Goal: Task Accomplishment & Management: Use online tool/utility

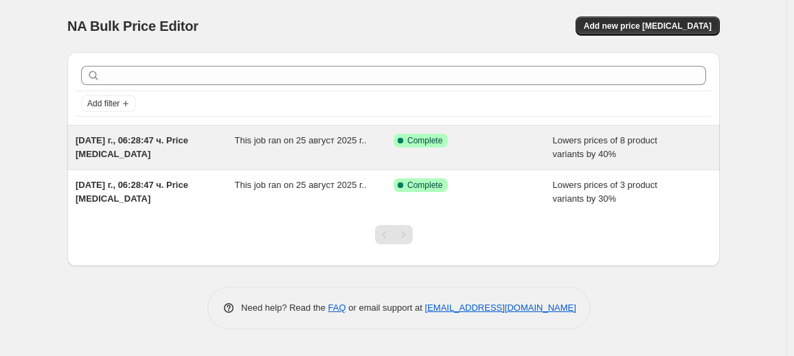
click at [222, 157] on div "25.08.2025 г., 06:28:47 ч. Price change job" at bounding box center [155, 147] width 159 height 27
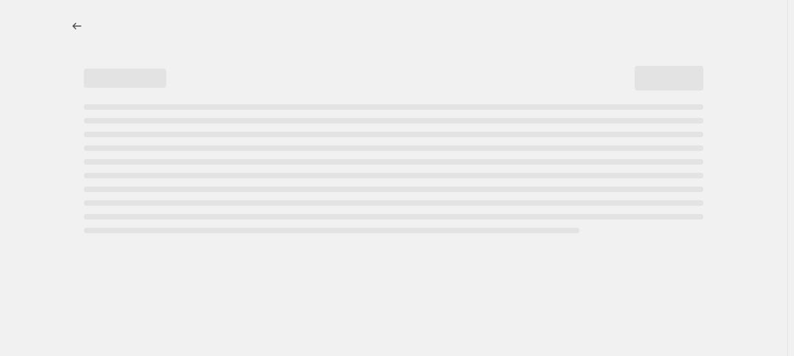
select select "percentage"
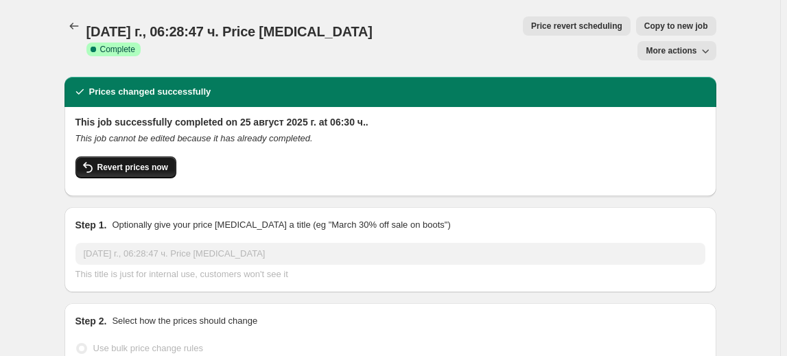
click at [128, 162] on span "Revert prices now" at bounding box center [132, 167] width 71 height 11
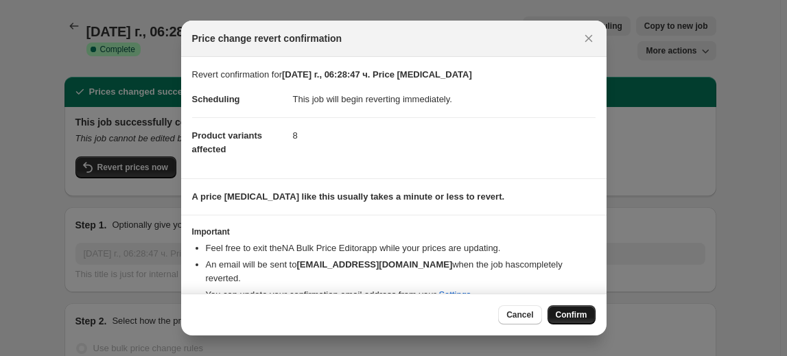
click at [566, 310] on span "Confirm" at bounding box center [572, 315] width 32 height 11
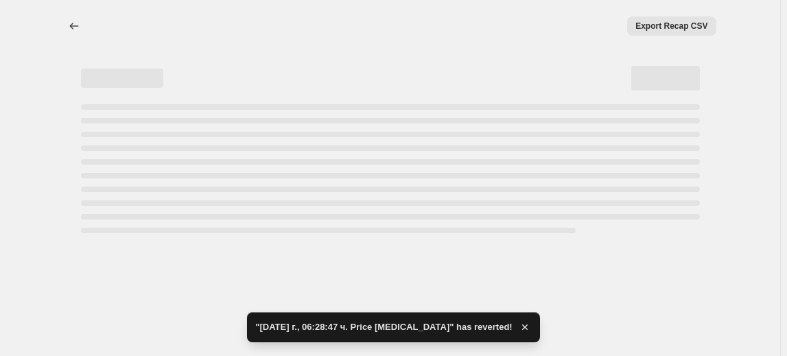
select select "percentage"
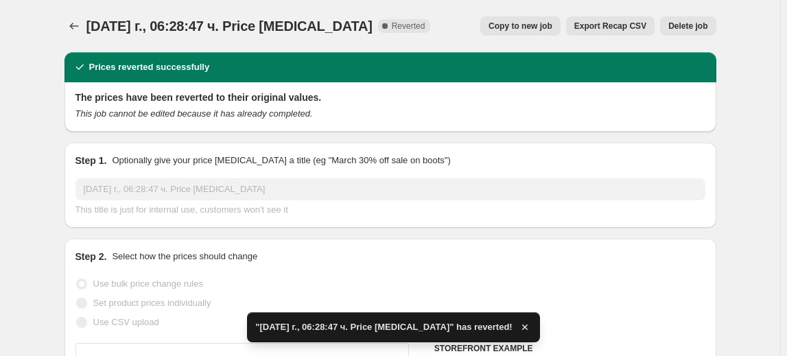
click at [688, 27] on span "Delete job" at bounding box center [688, 26] width 39 height 11
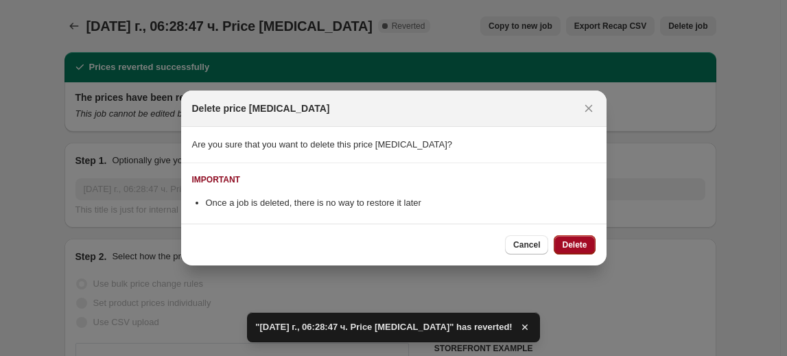
click at [580, 246] on span "Delete" at bounding box center [574, 245] width 25 height 11
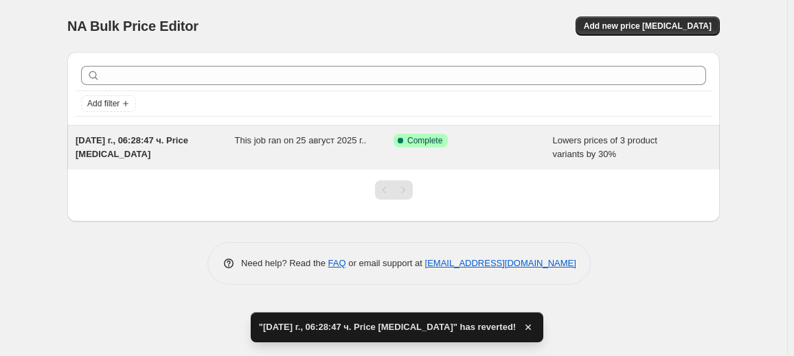
click at [419, 153] on div "Success Complete Complete" at bounding box center [472, 147] width 159 height 27
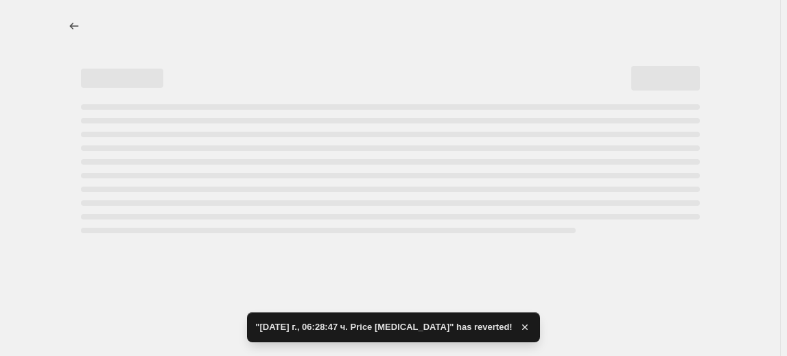
select select "percentage"
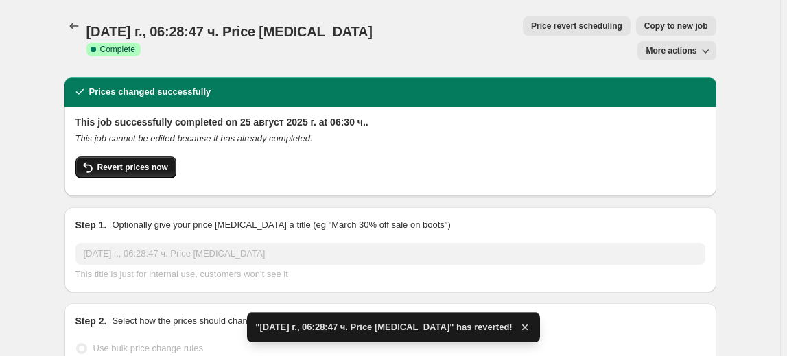
click at [150, 162] on span "Revert prices now" at bounding box center [132, 167] width 71 height 11
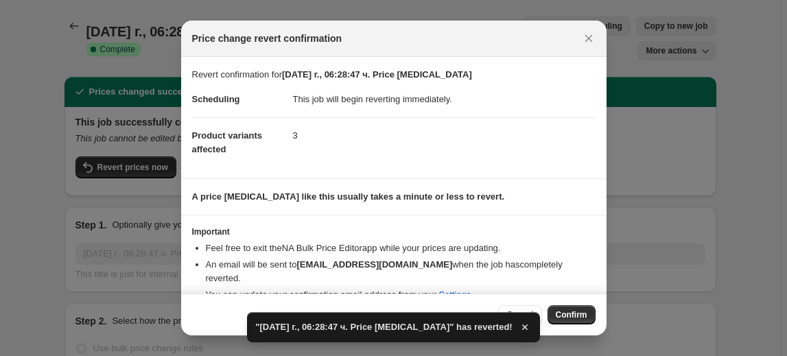
click at [578, 318] on span "Confirm" at bounding box center [572, 315] width 32 height 11
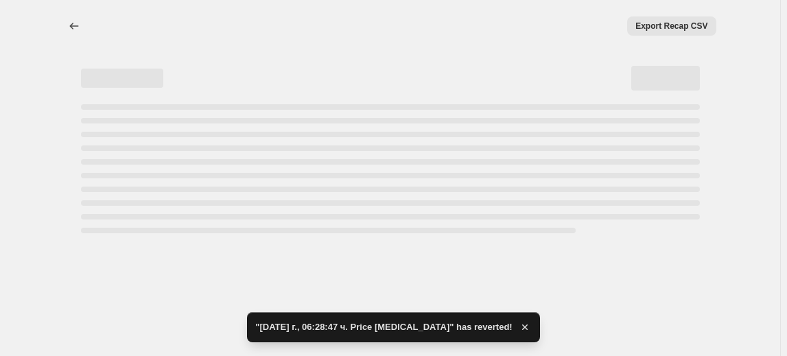
select select "percentage"
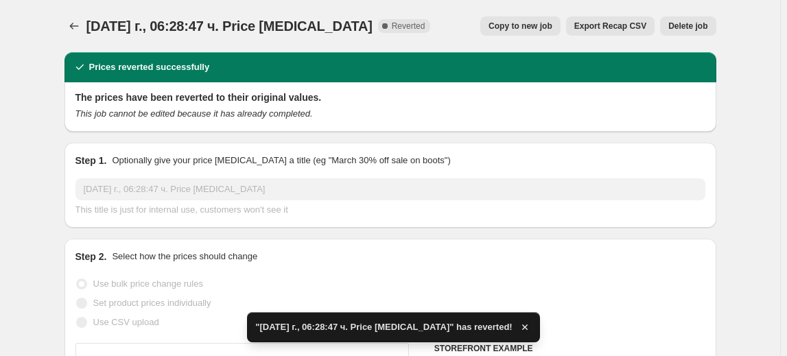
click at [686, 27] on span "Delete job" at bounding box center [688, 26] width 39 height 11
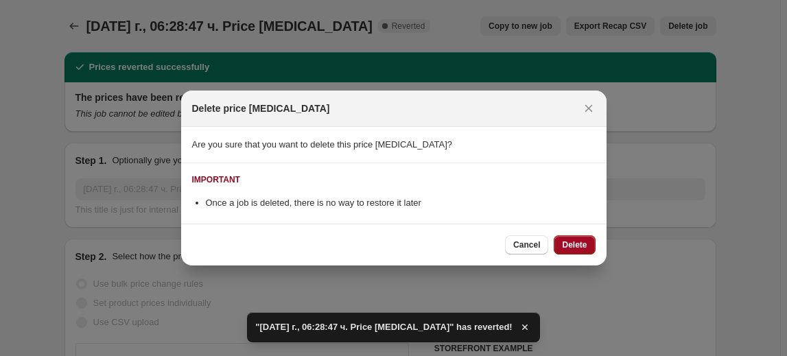
click at [575, 239] on button "Delete" at bounding box center [574, 244] width 41 height 19
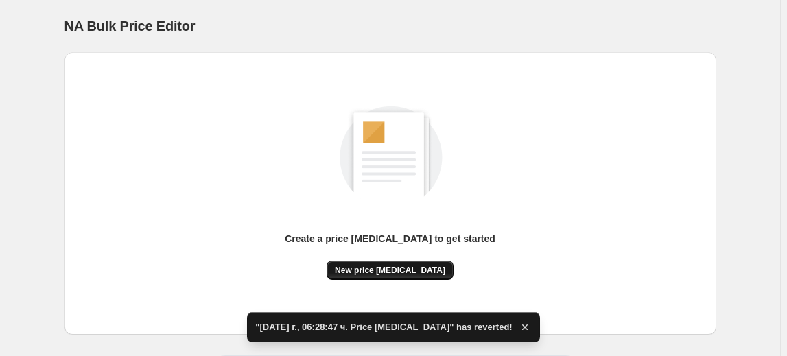
click at [393, 275] on span "New price change job" at bounding box center [390, 270] width 111 height 11
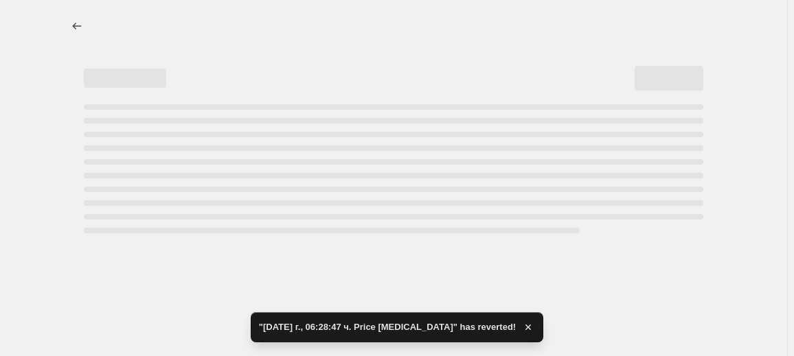
select select "percentage"
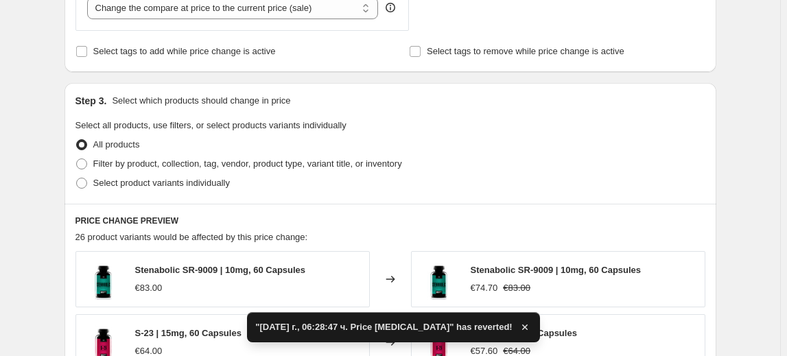
scroll to position [562, 0]
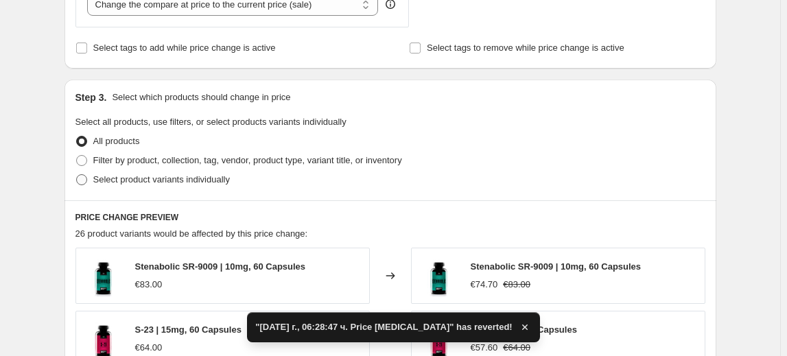
click at [181, 181] on span "Select product variants individually" at bounding box center [161, 179] width 137 height 10
click at [77, 175] on input "Select product variants individually" at bounding box center [76, 174] width 1 height 1
radio input "true"
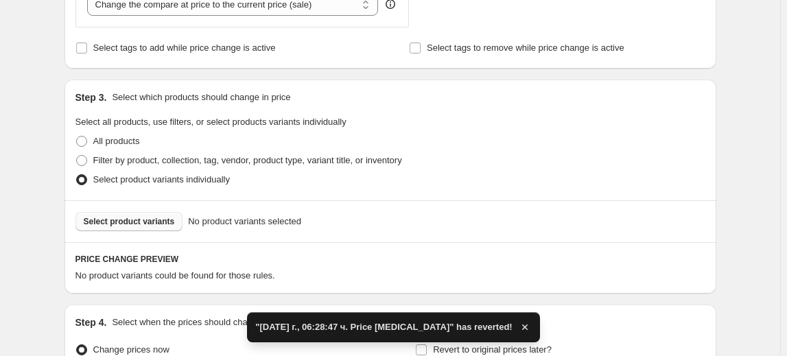
click at [152, 225] on span "Select product variants" at bounding box center [129, 221] width 91 height 11
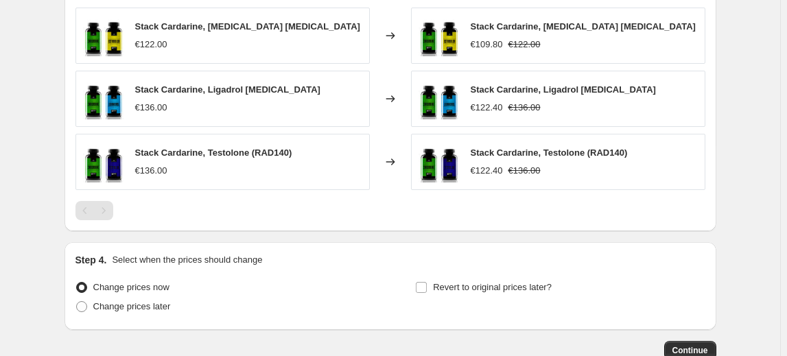
scroll to position [929, 0]
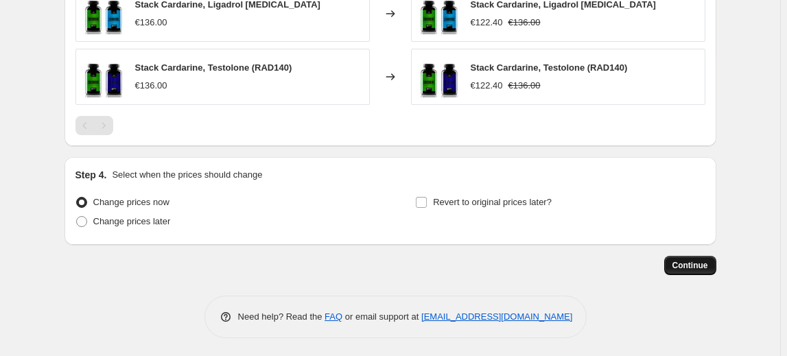
click at [713, 272] on button "Continue" at bounding box center [691, 265] width 52 height 19
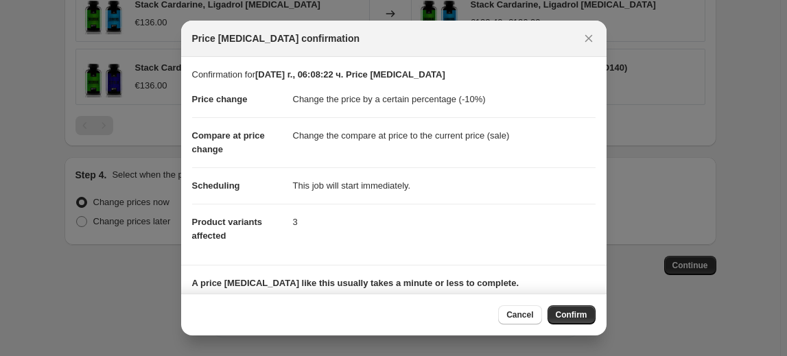
click at [568, 317] on span "Confirm" at bounding box center [572, 315] width 32 height 11
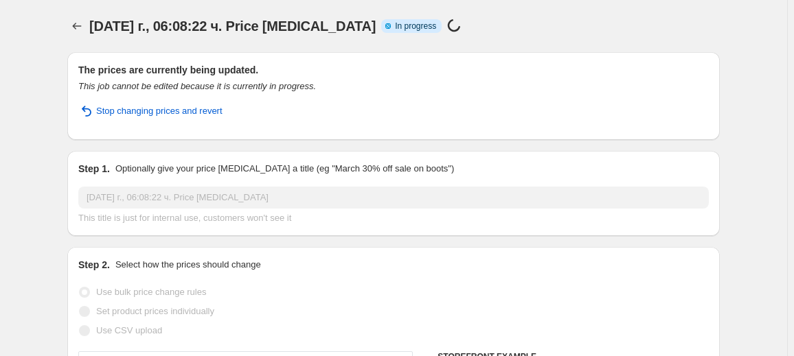
select select "percentage"
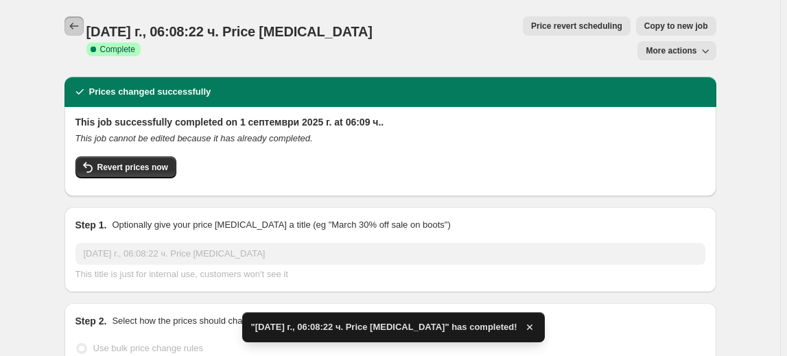
click at [78, 23] on icon "Price change jobs" at bounding box center [74, 26] width 14 height 14
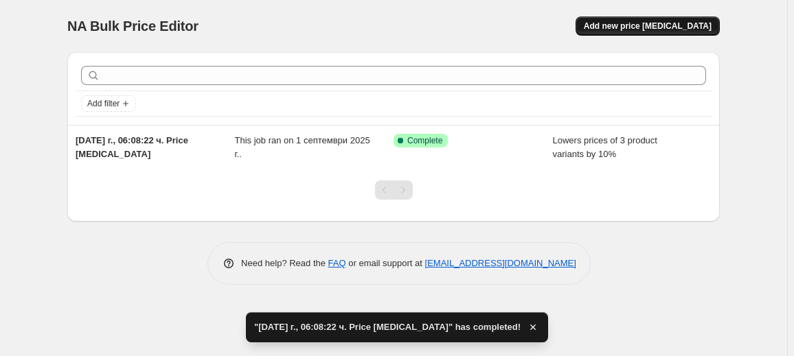
click at [634, 27] on span "Add new price change job" at bounding box center [648, 26] width 128 height 11
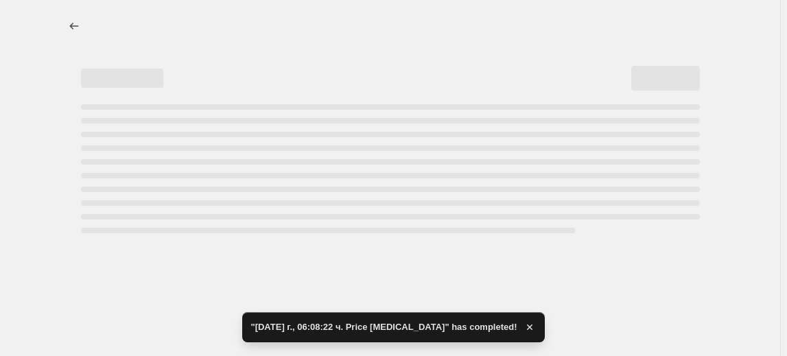
select select "percentage"
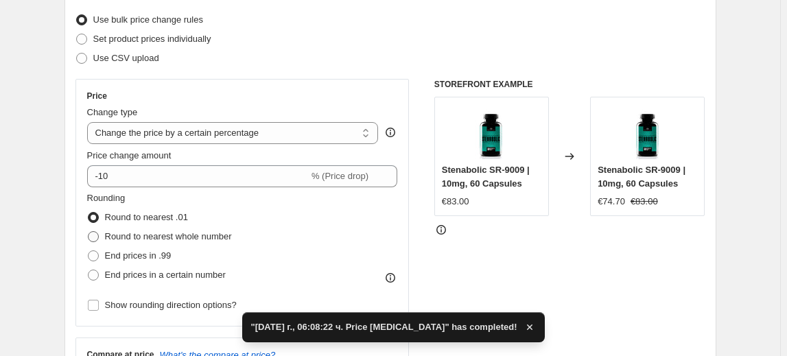
scroll to position [187, 0]
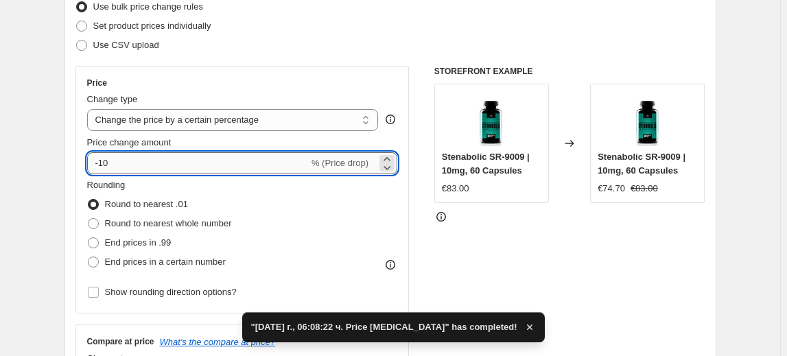
click at [107, 165] on input "-10" at bounding box center [198, 163] width 222 height 22
type input "-20"
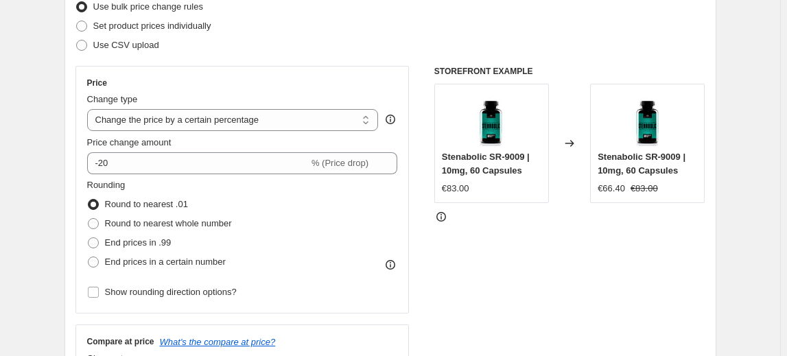
click at [152, 190] on fieldset "Rounding Round to nearest .01 Round to nearest whole number End prices in .99 E…" at bounding box center [159, 224] width 145 height 93
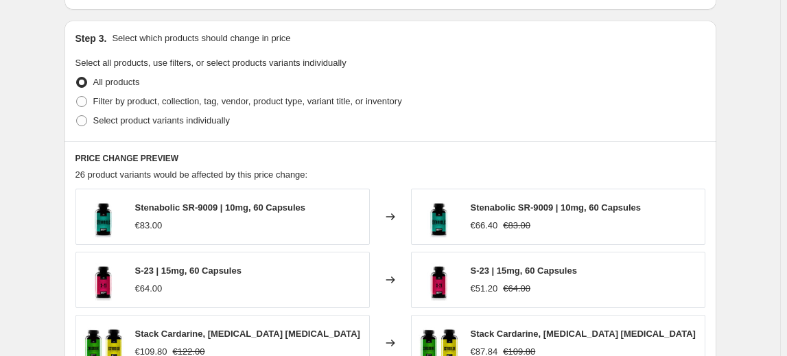
scroll to position [624, 0]
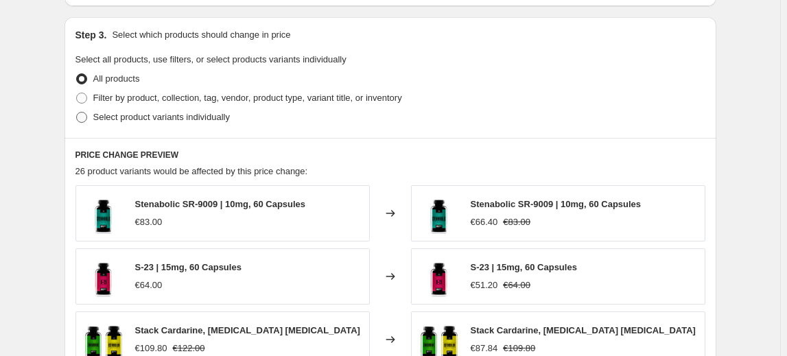
click at [132, 117] on span "Select product variants individually" at bounding box center [161, 117] width 137 height 10
click at [77, 113] on input "Select product variants individually" at bounding box center [76, 112] width 1 height 1
radio input "true"
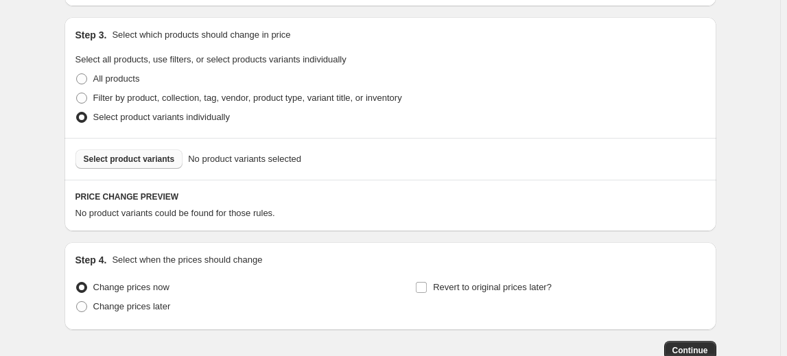
click at [97, 158] on span "Select product variants" at bounding box center [129, 159] width 91 height 11
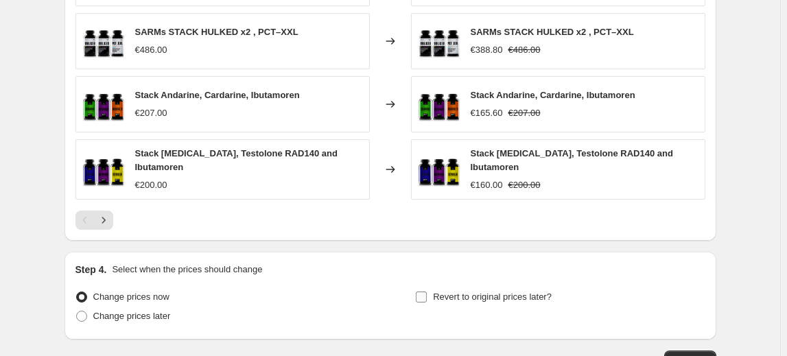
scroll to position [1054, 0]
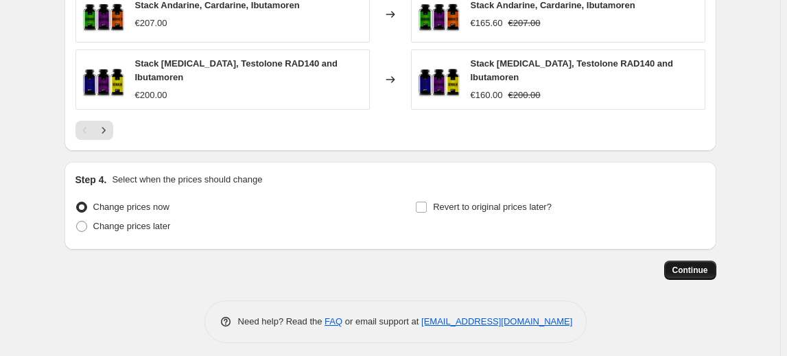
click at [697, 267] on span "Continue" at bounding box center [691, 270] width 36 height 11
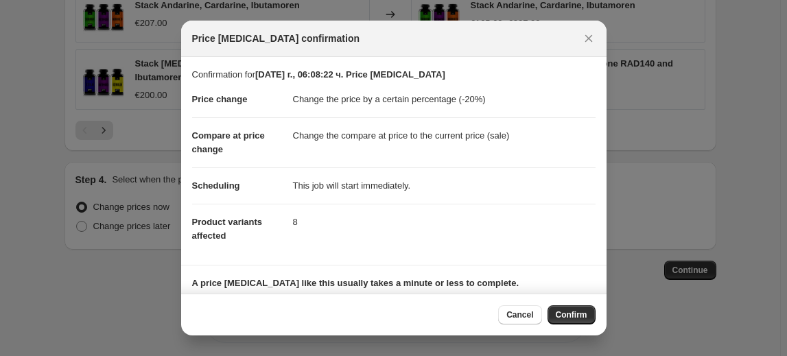
click at [570, 313] on span "Confirm" at bounding box center [572, 315] width 32 height 11
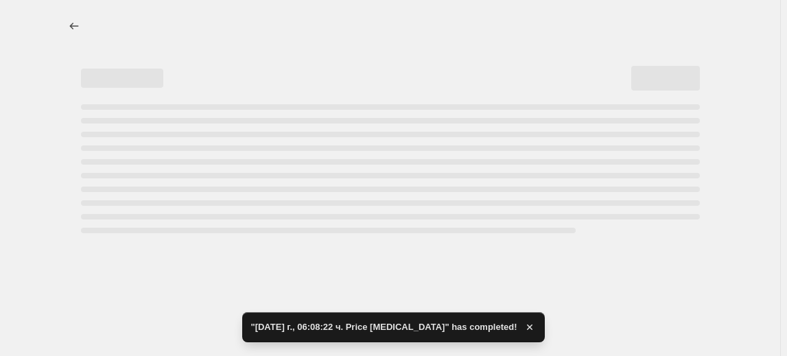
select select "percentage"
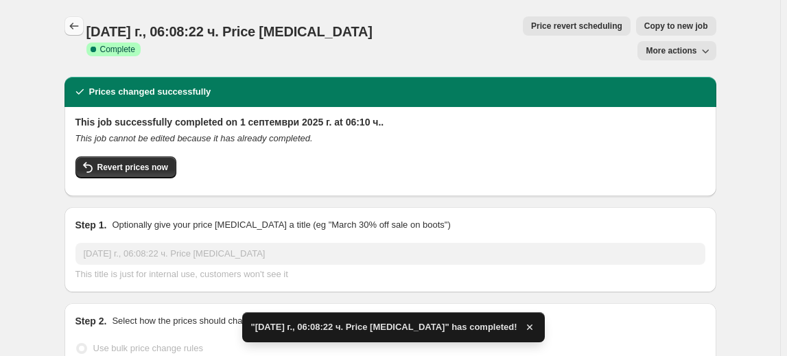
click at [67, 23] on button "Price change jobs" at bounding box center [74, 25] width 19 height 19
